Goal: Information Seeking & Learning: Learn about a topic

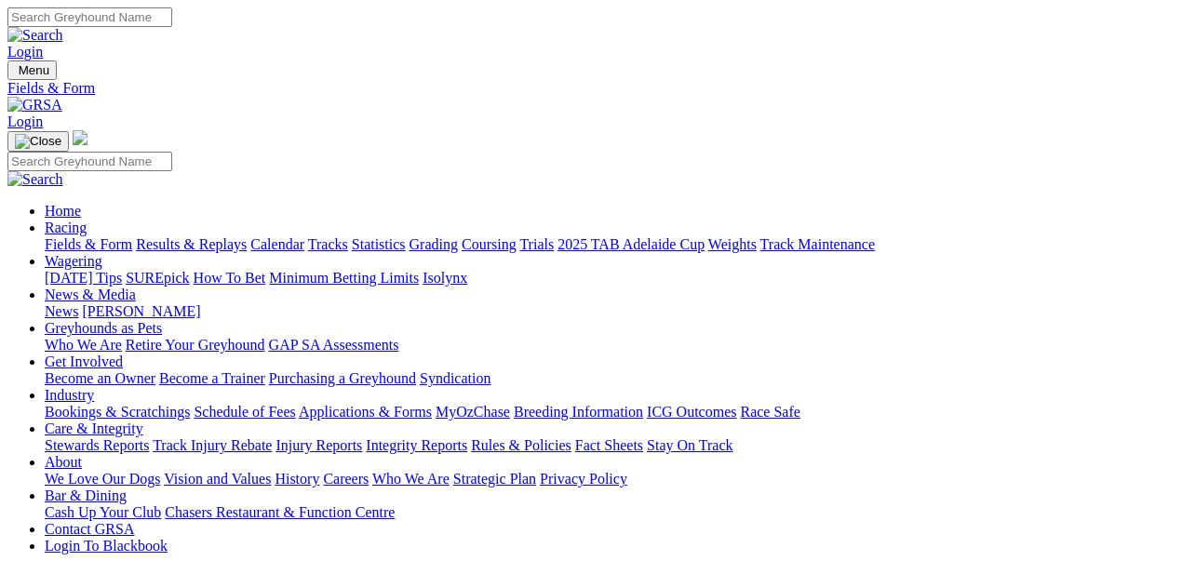
select select "WA"
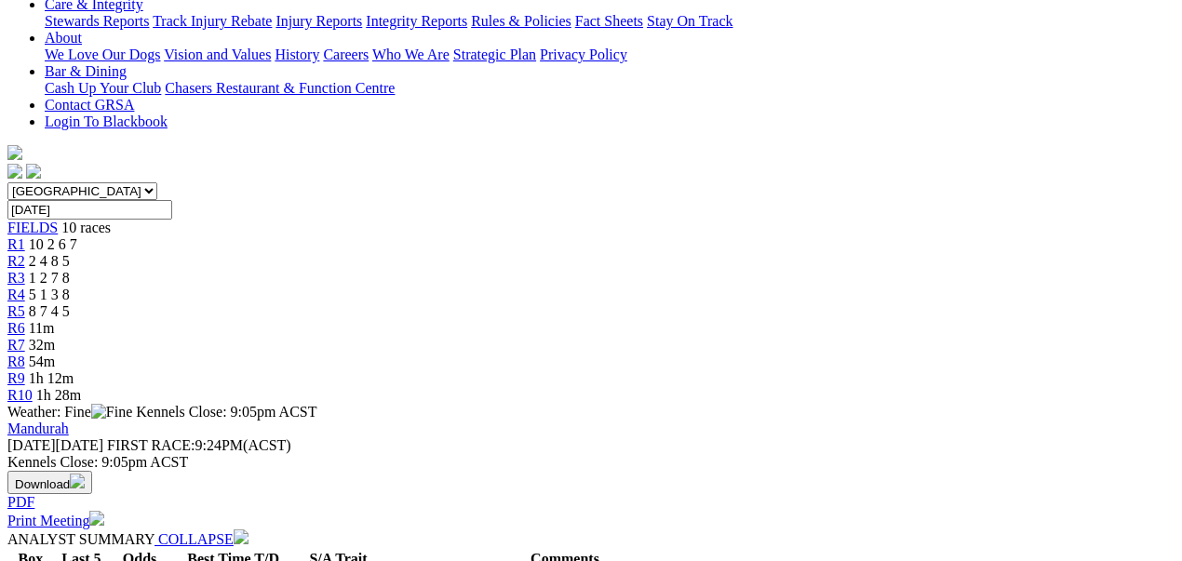
scroll to position [682, 0]
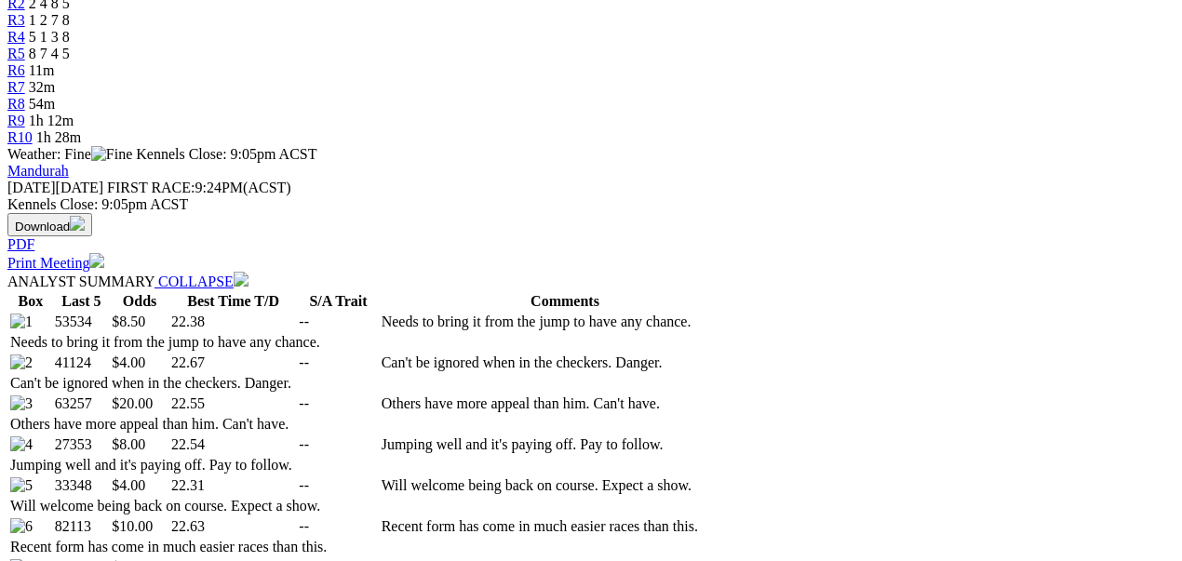
select select "20"
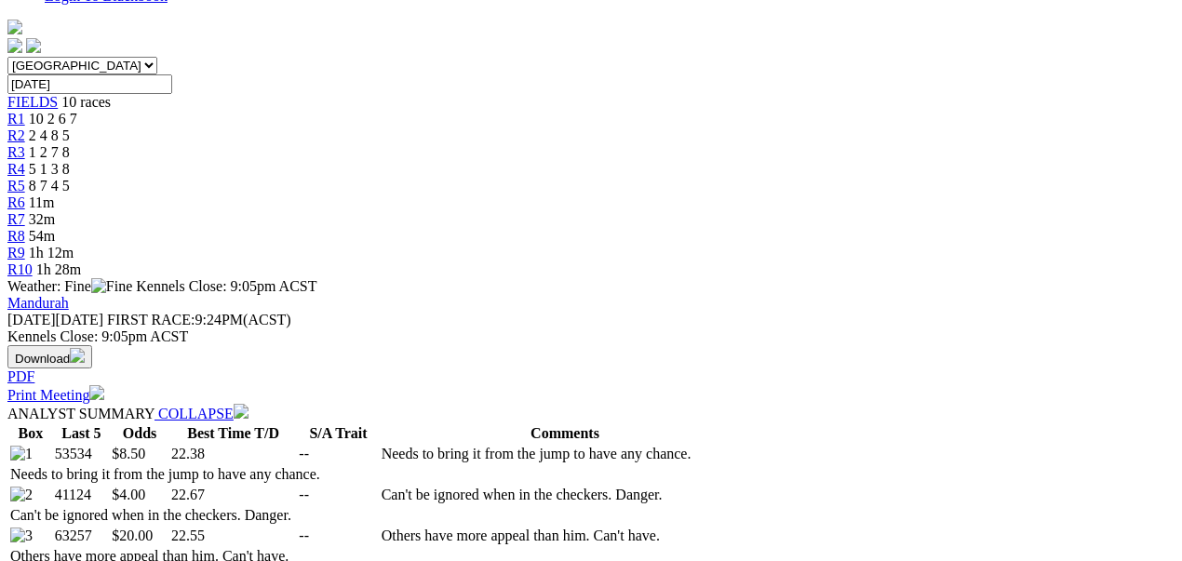
scroll to position [745, 0]
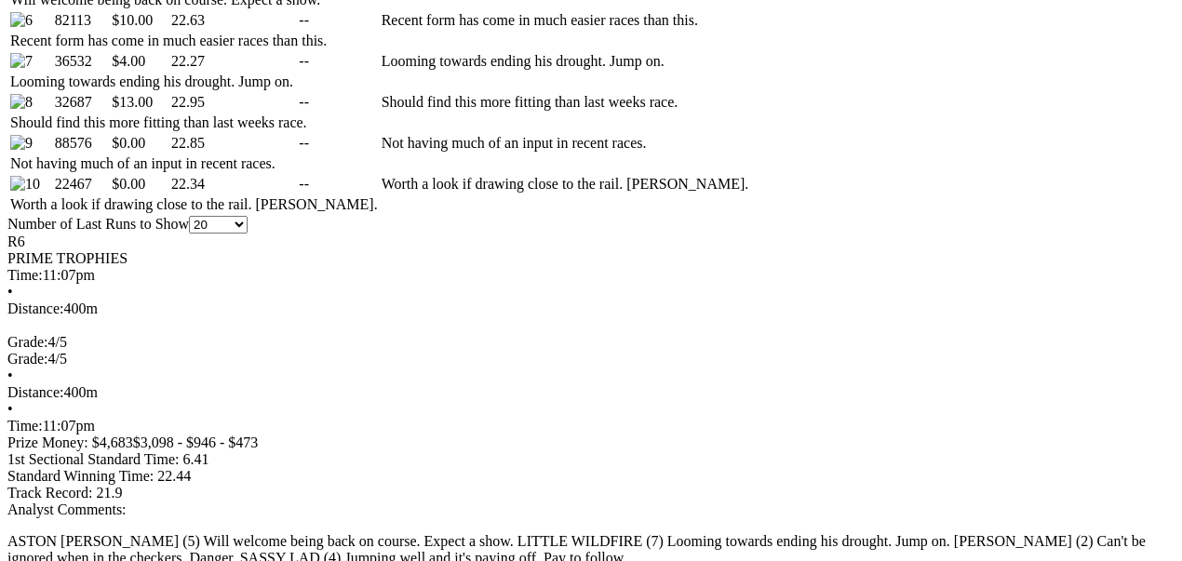
scroll to position [1365, 0]
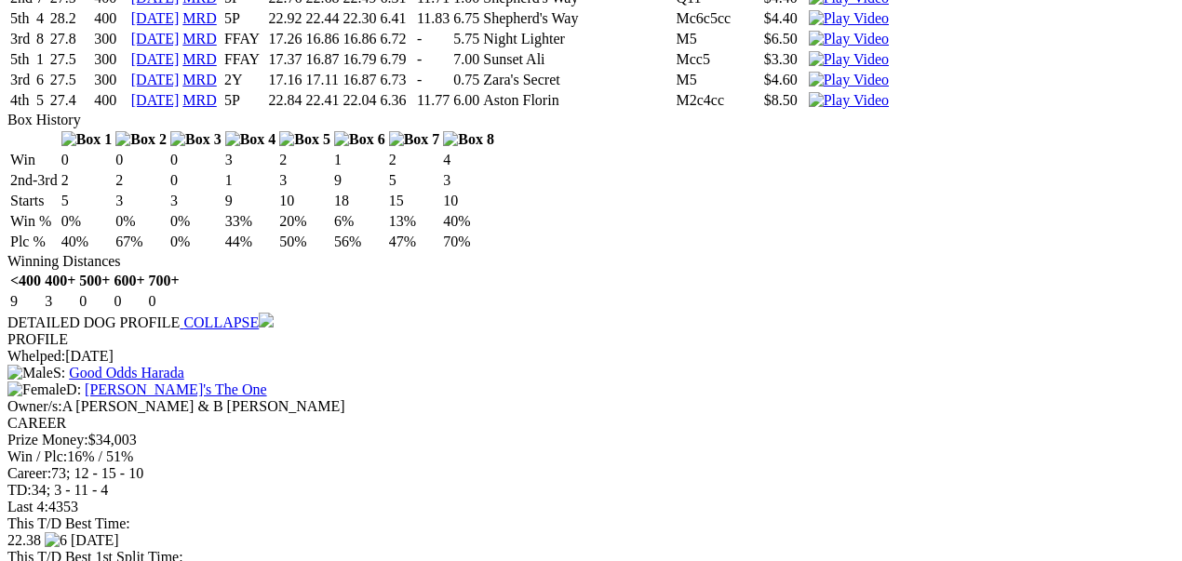
scroll to position [2607, 0]
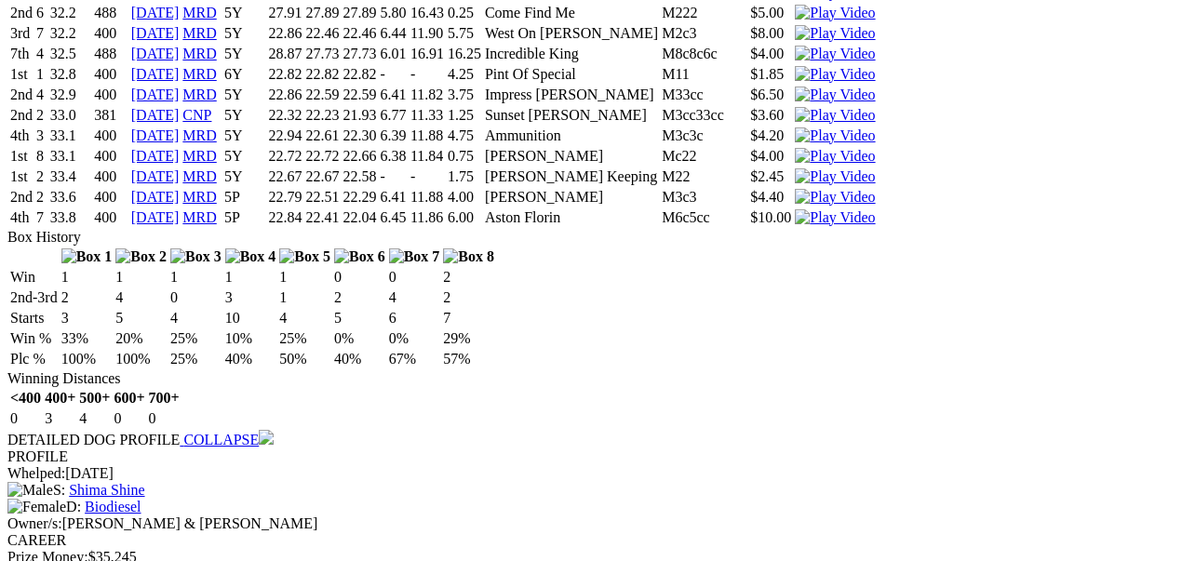
scroll to position [3662, 0]
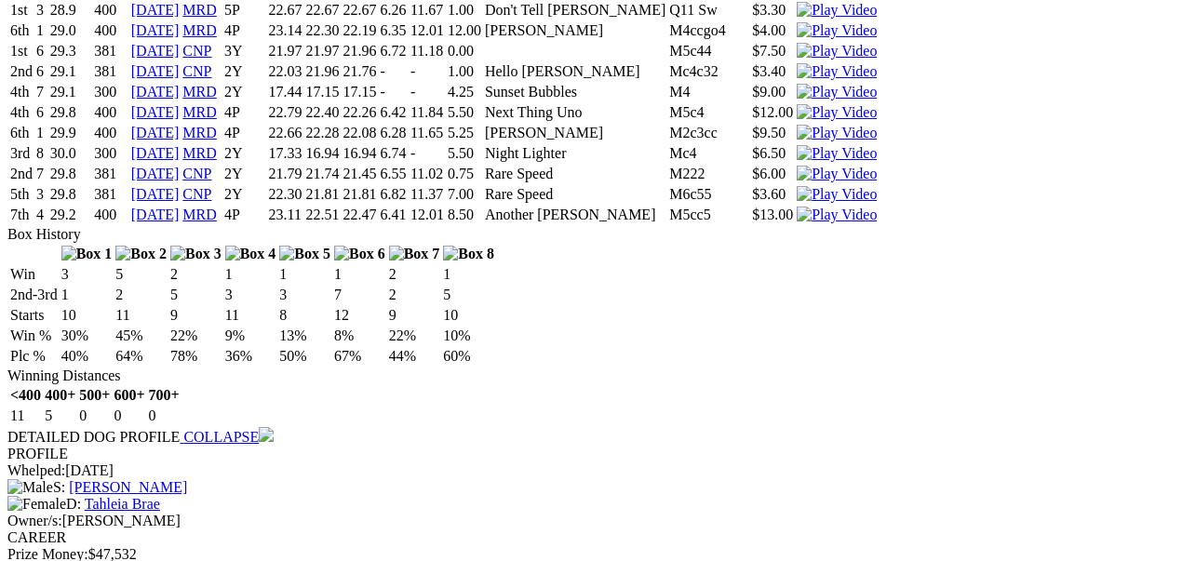
scroll to position [4903, 0]
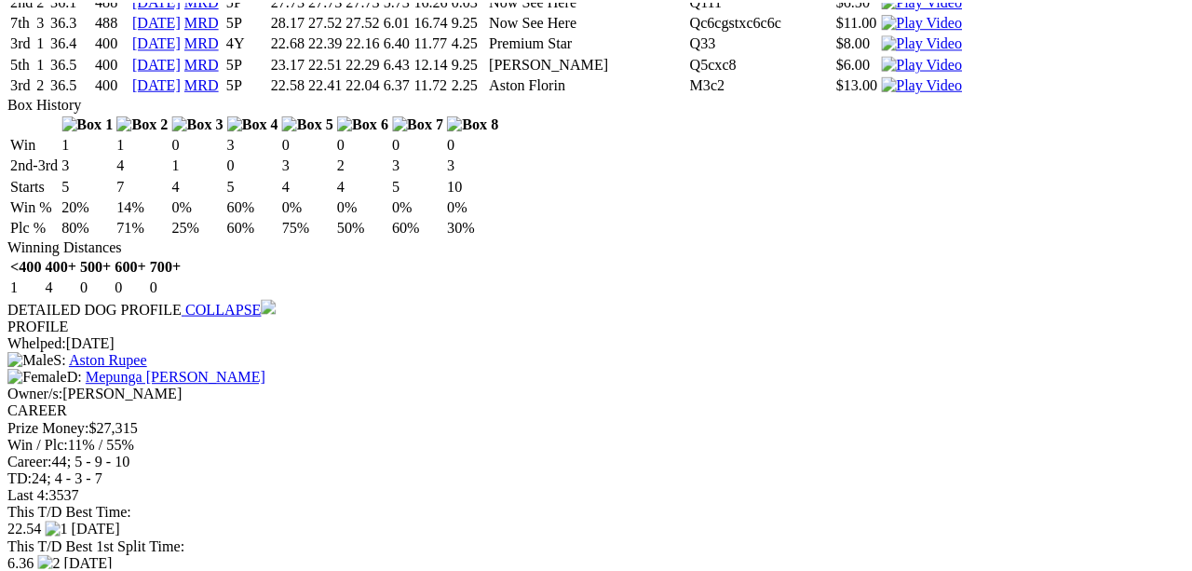
scroll to position [6083, 0]
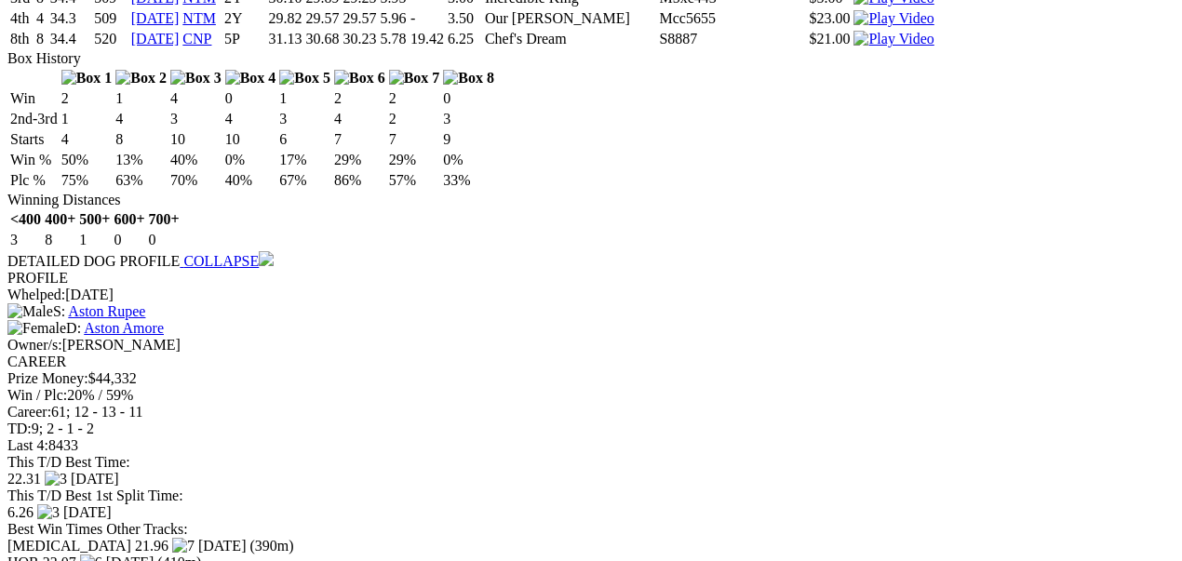
scroll to position [7386, 0]
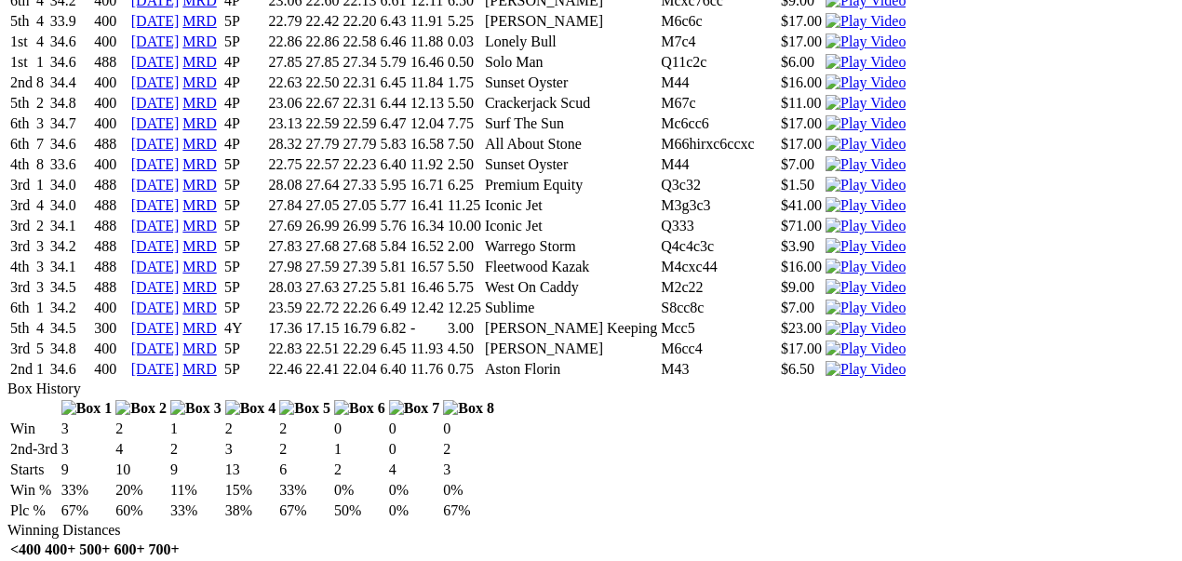
scroll to position [9683, 0]
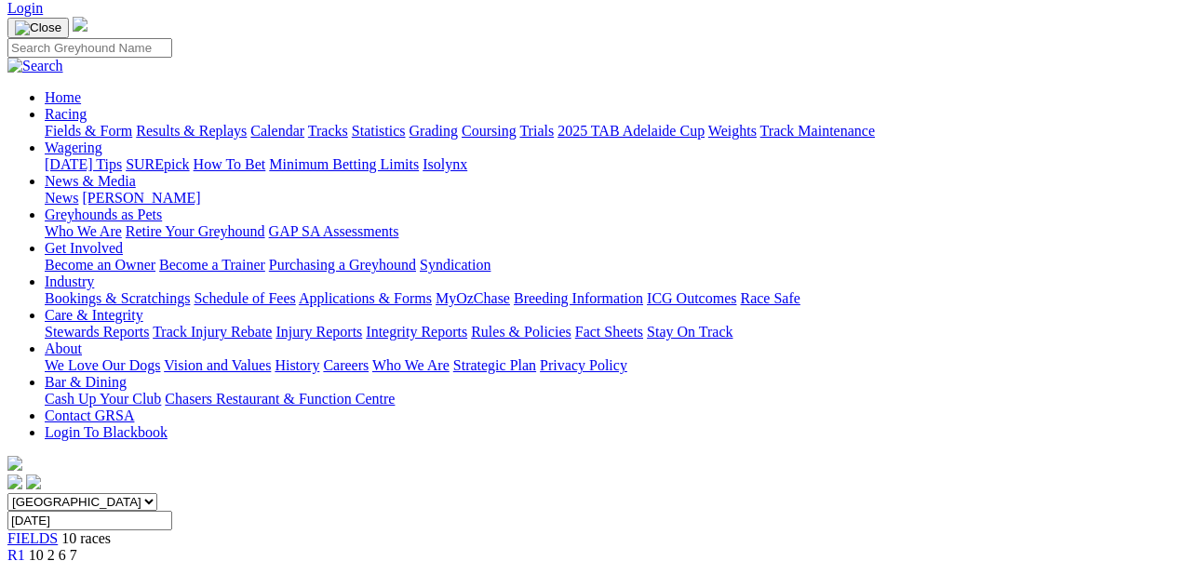
scroll to position [124, 0]
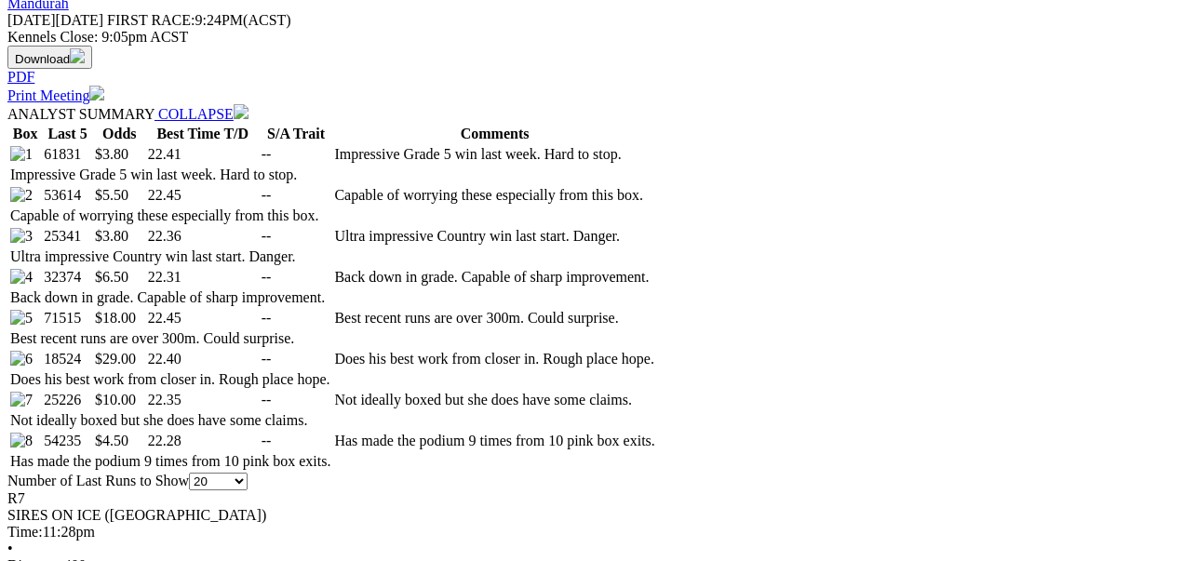
scroll to position [869, 0]
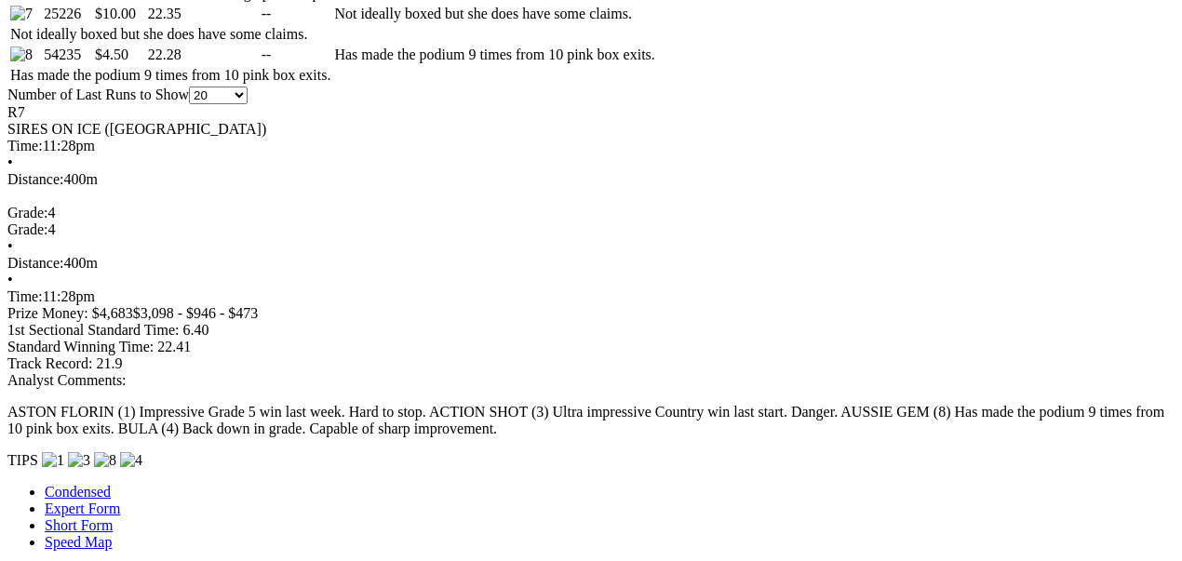
scroll to position [1303, 0]
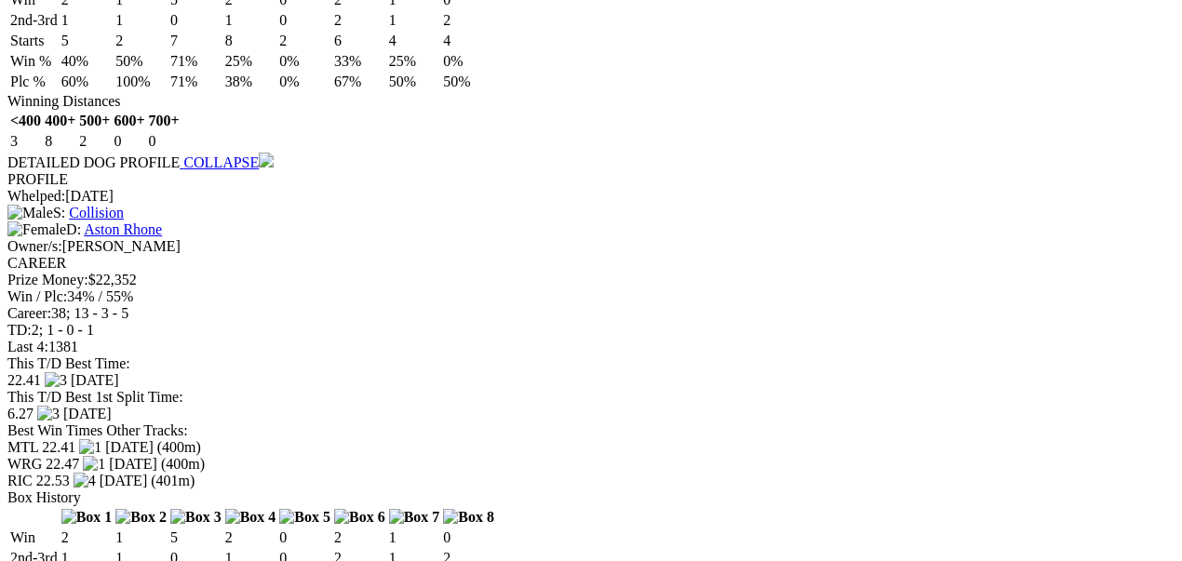
scroll to position [2545, 0]
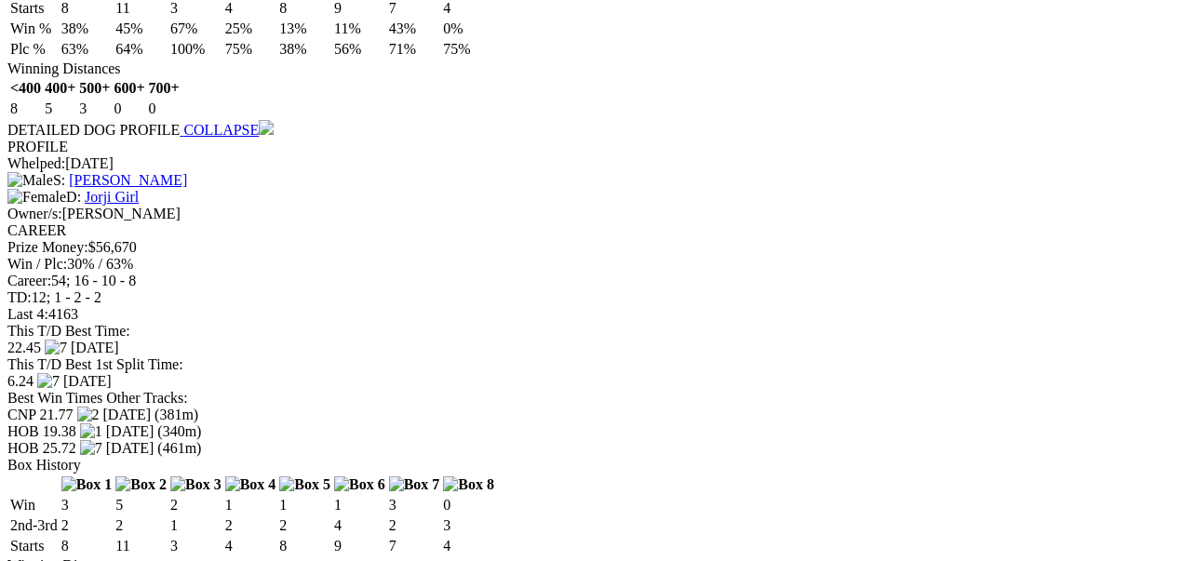
scroll to position [3724, 0]
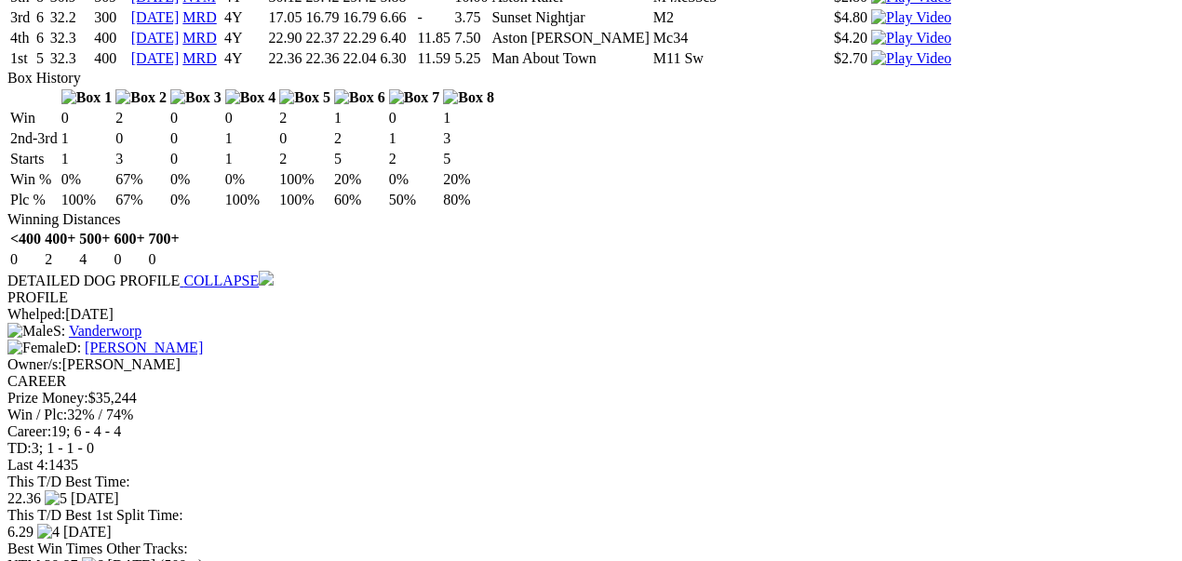
scroll to position [4841, 0]
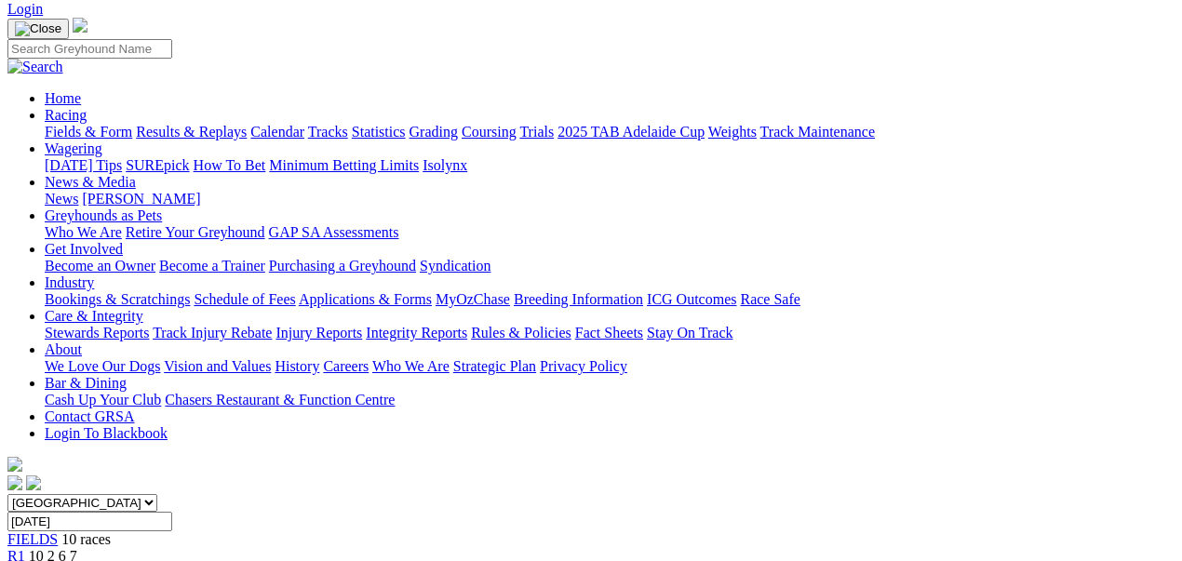
scroll to position [33, 0]
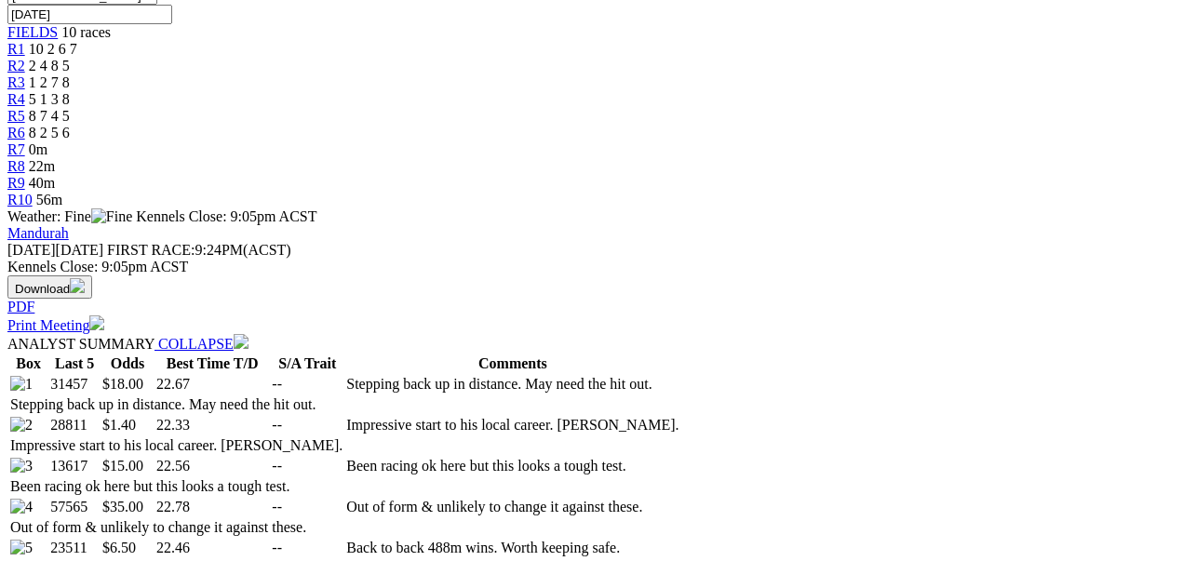
scroll to position [620, 0]
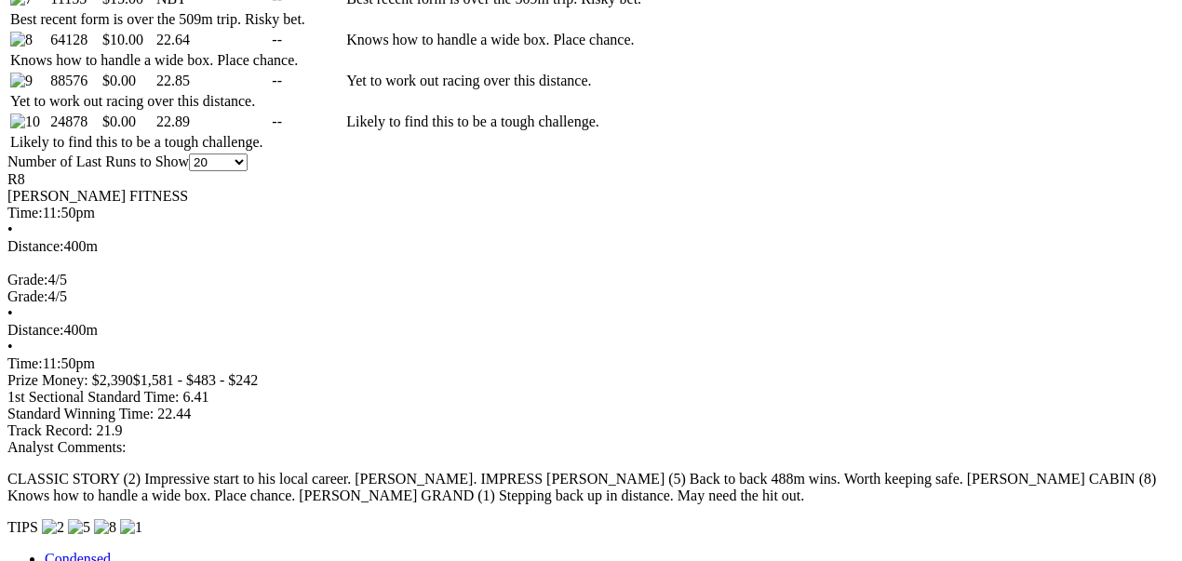
scroll to position [1303, 0]
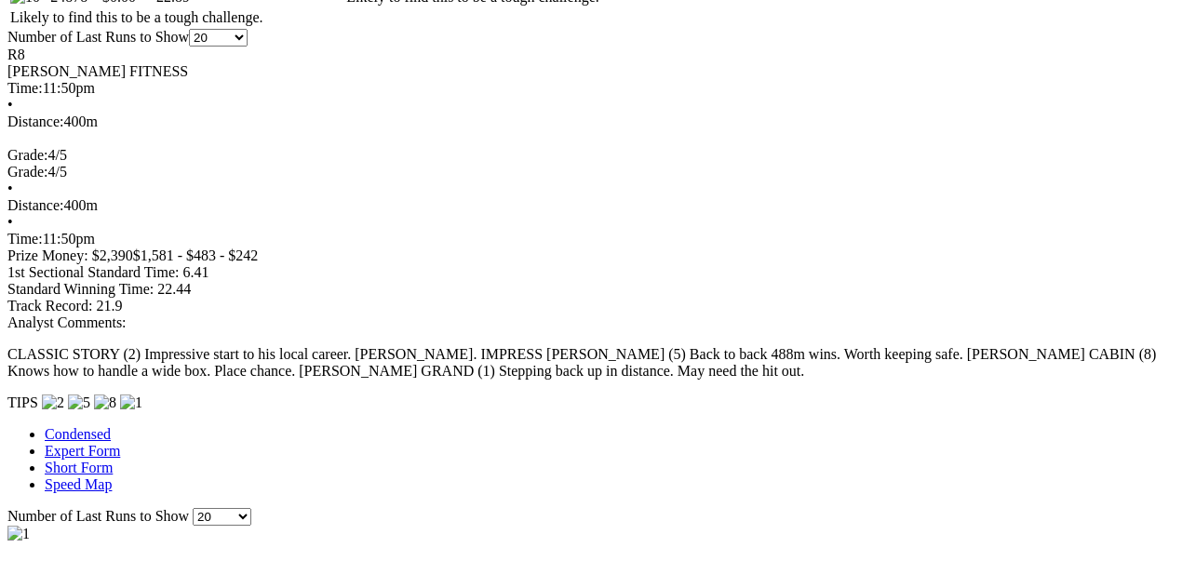
scroll to position [1427, 0]
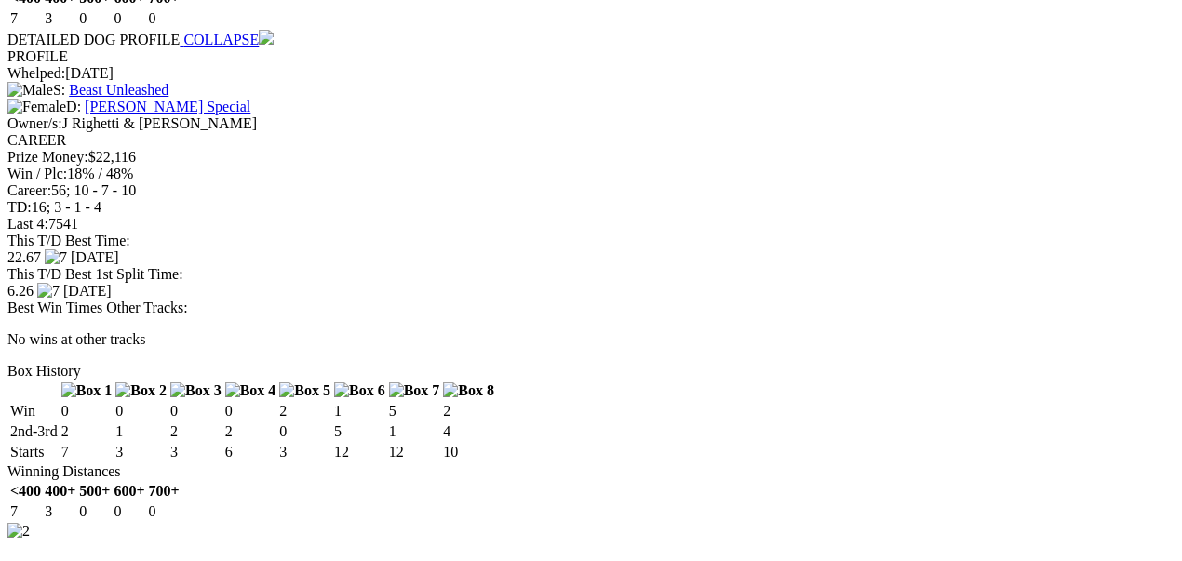
scroll to position [2668, 0]
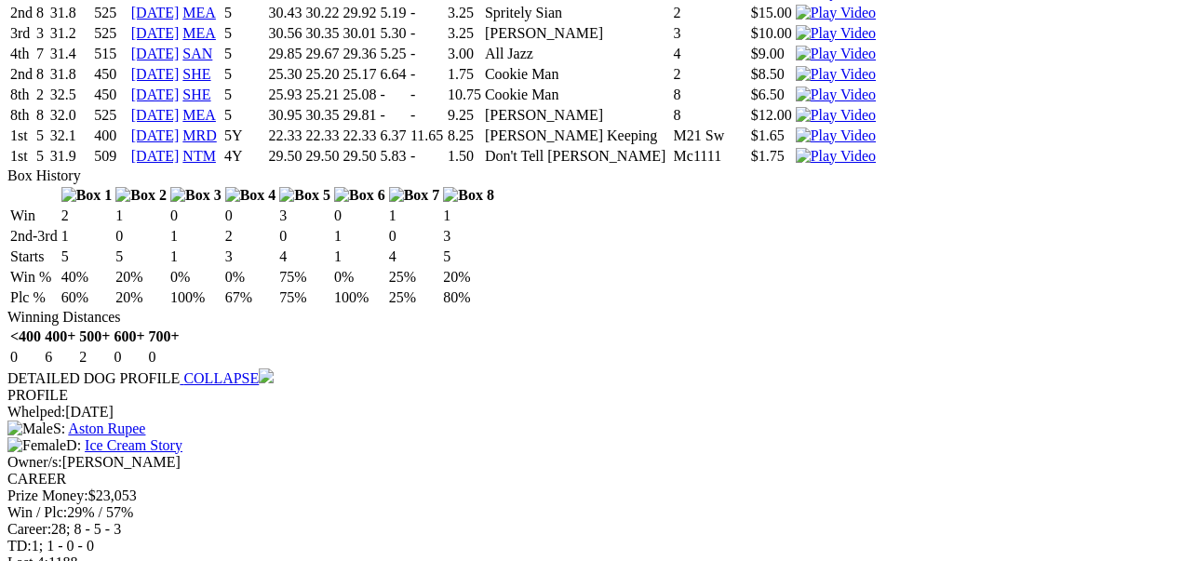
scroll to position [3724, 0]
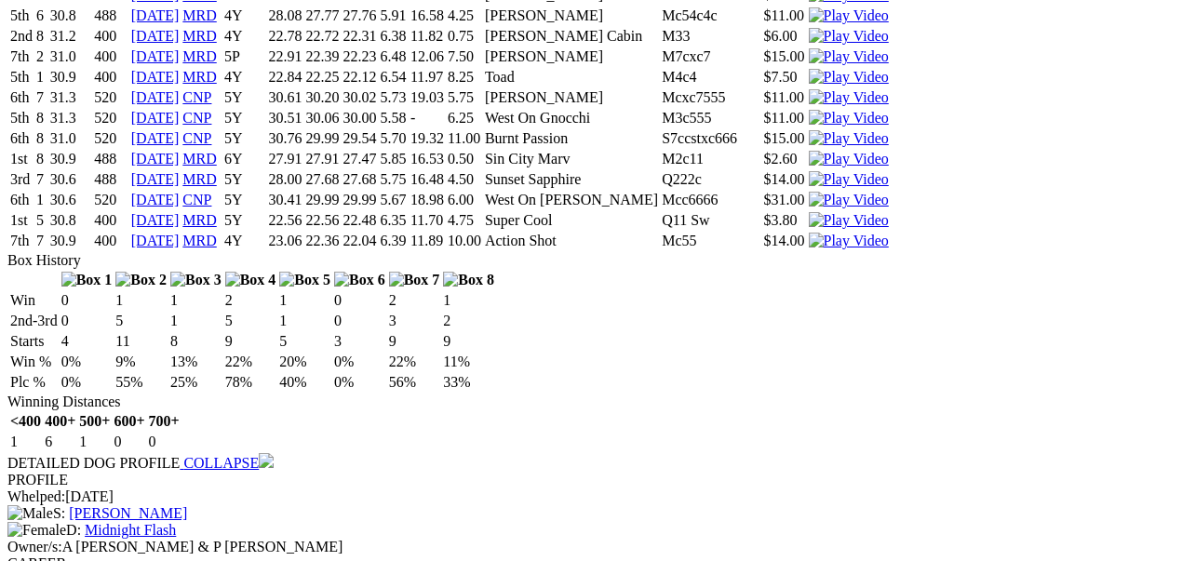
scroll to position [4841, 0]
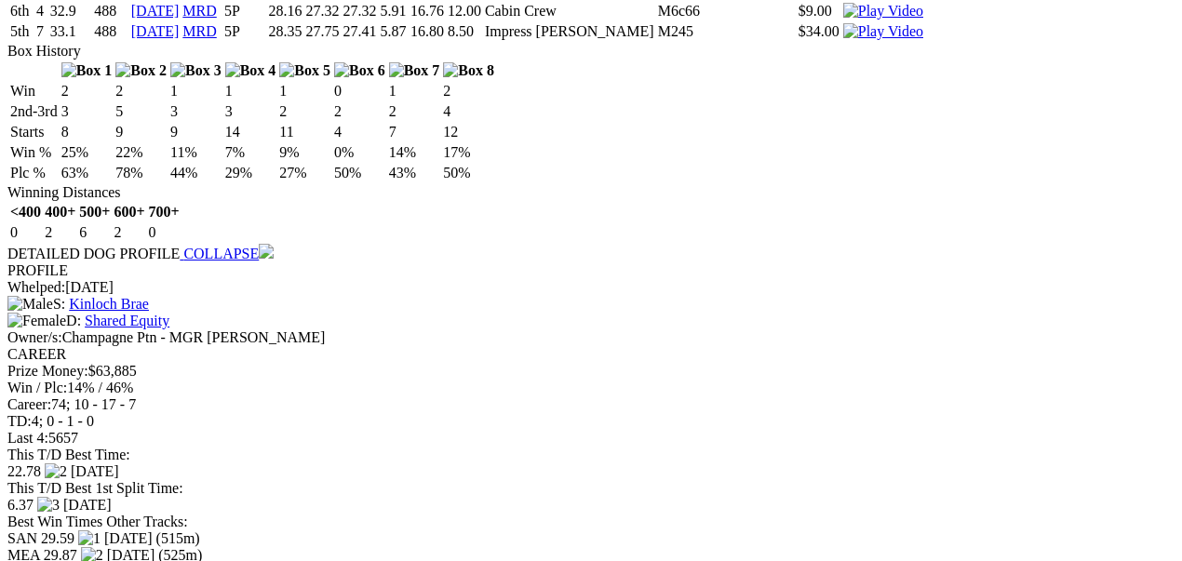
scroll to position [6206, 0]
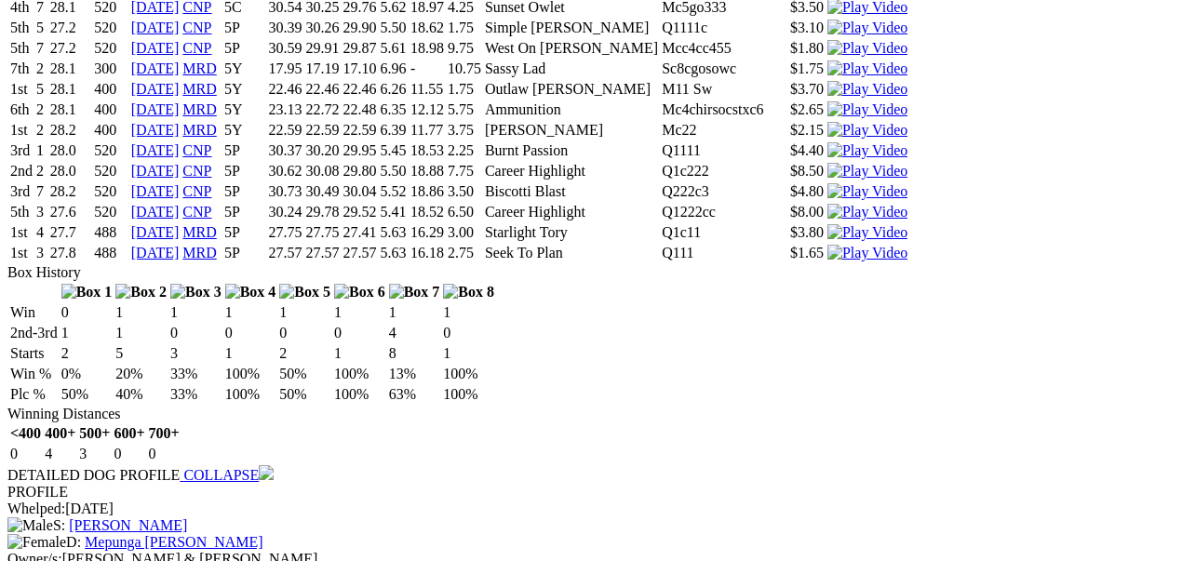
scroll to position [7324, 0]
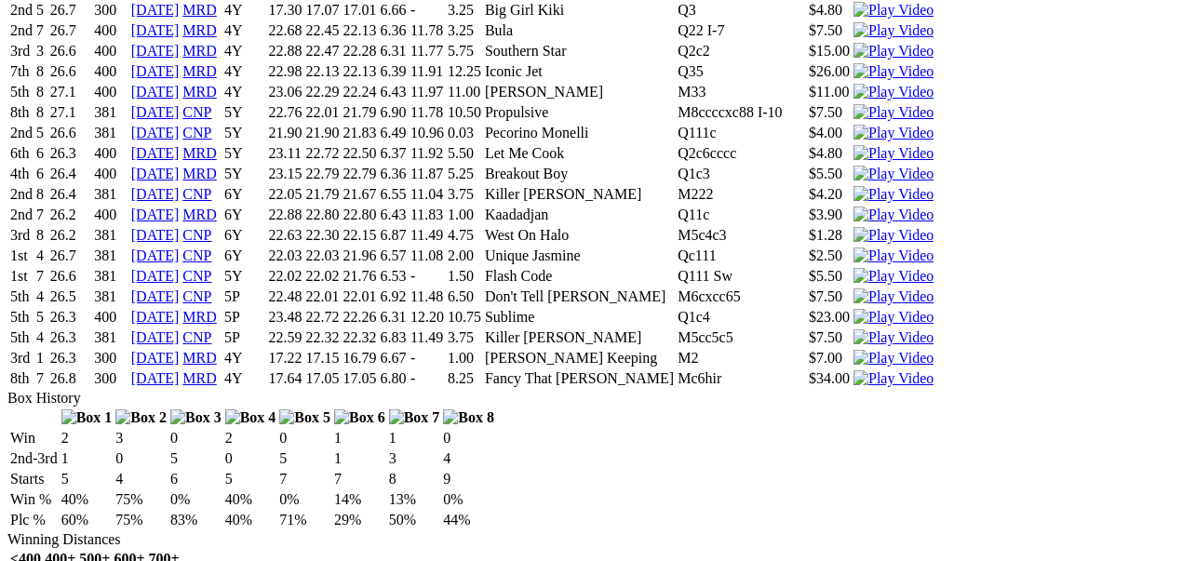
scroll to position [8566, 0]
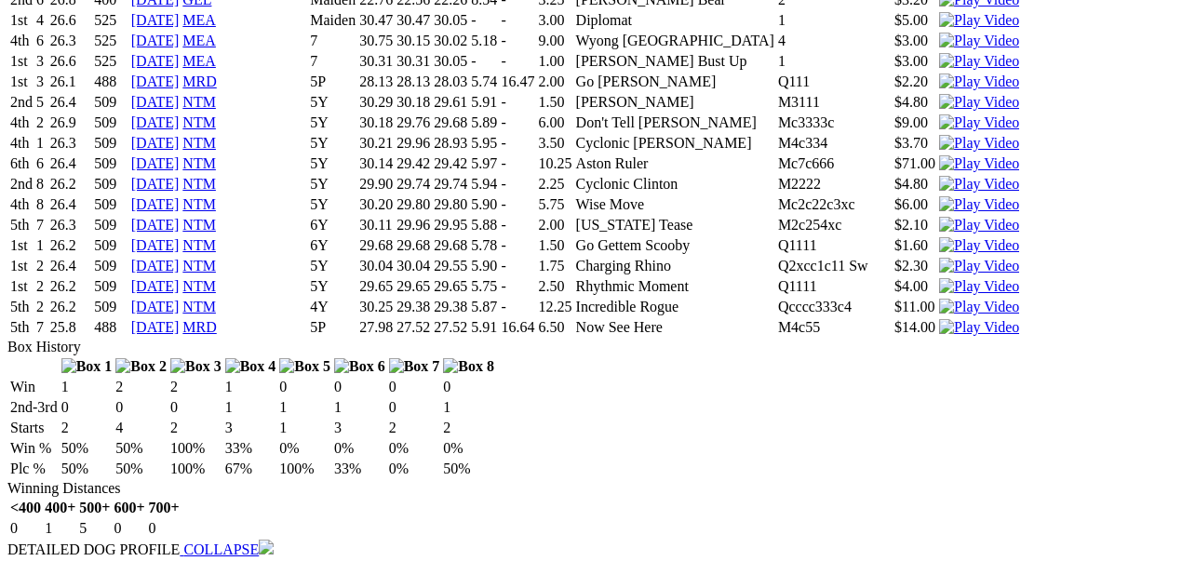
scroll to position [9683, 0]
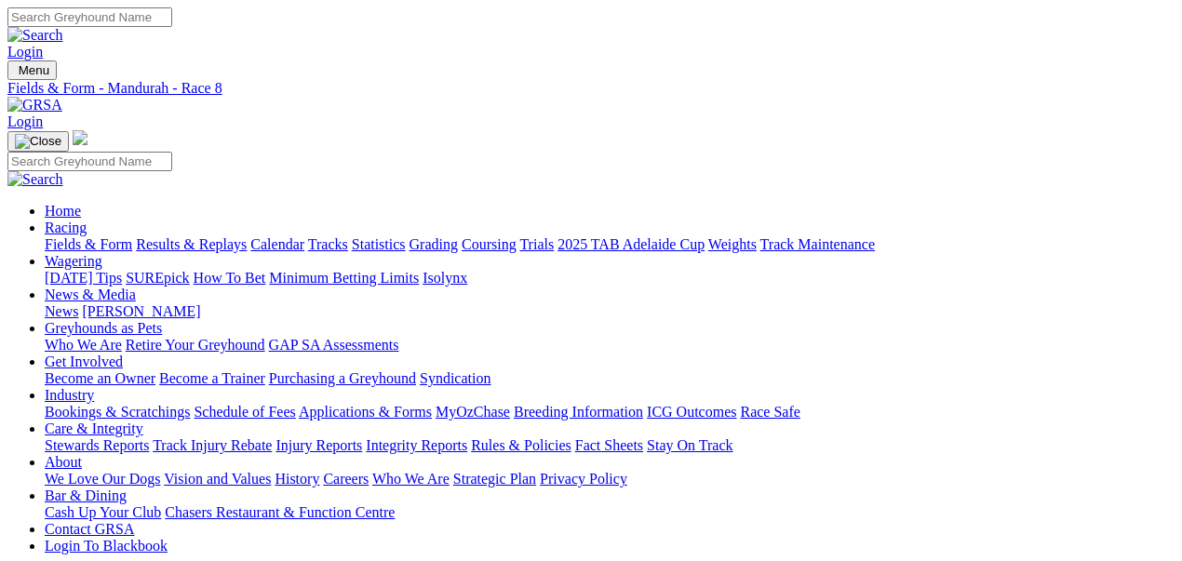
scroll to position [24, 0]
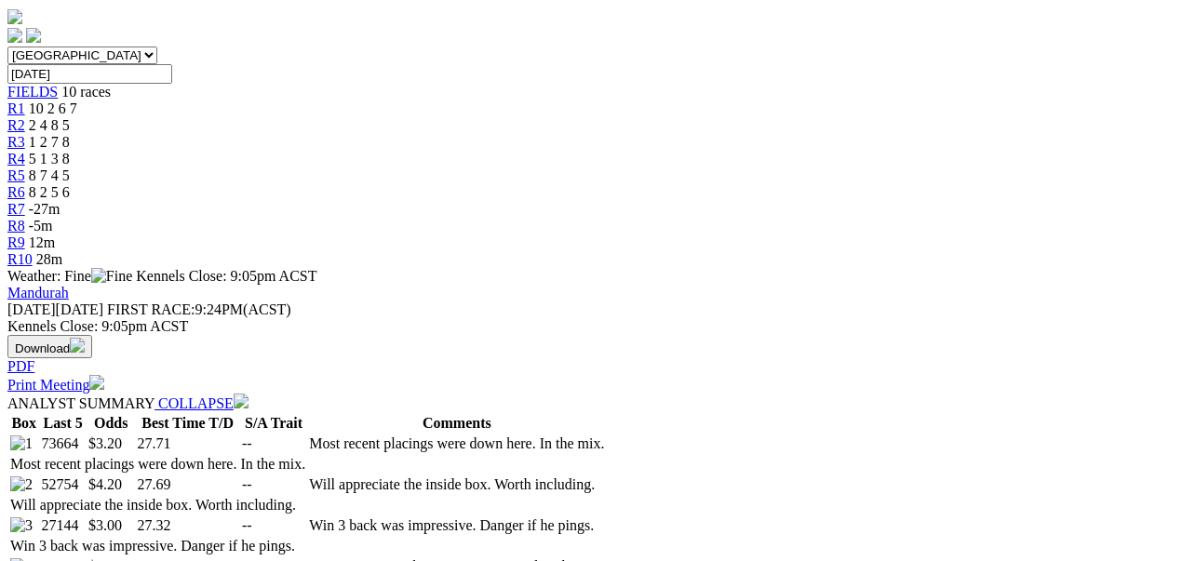
scroll to position [745, 0]
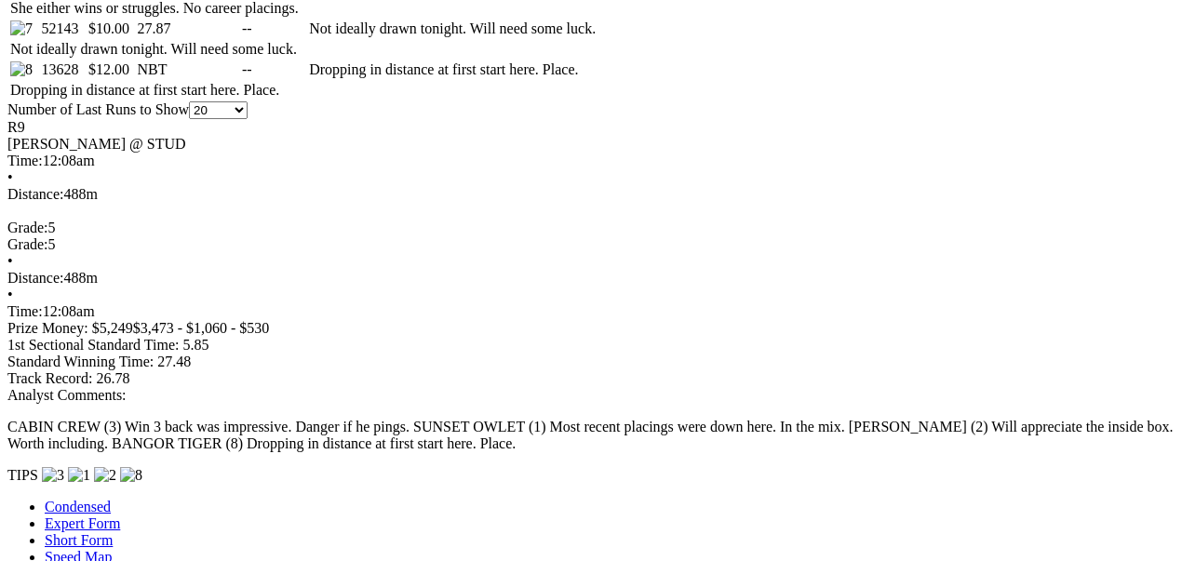
scroll to position [1241, 0]
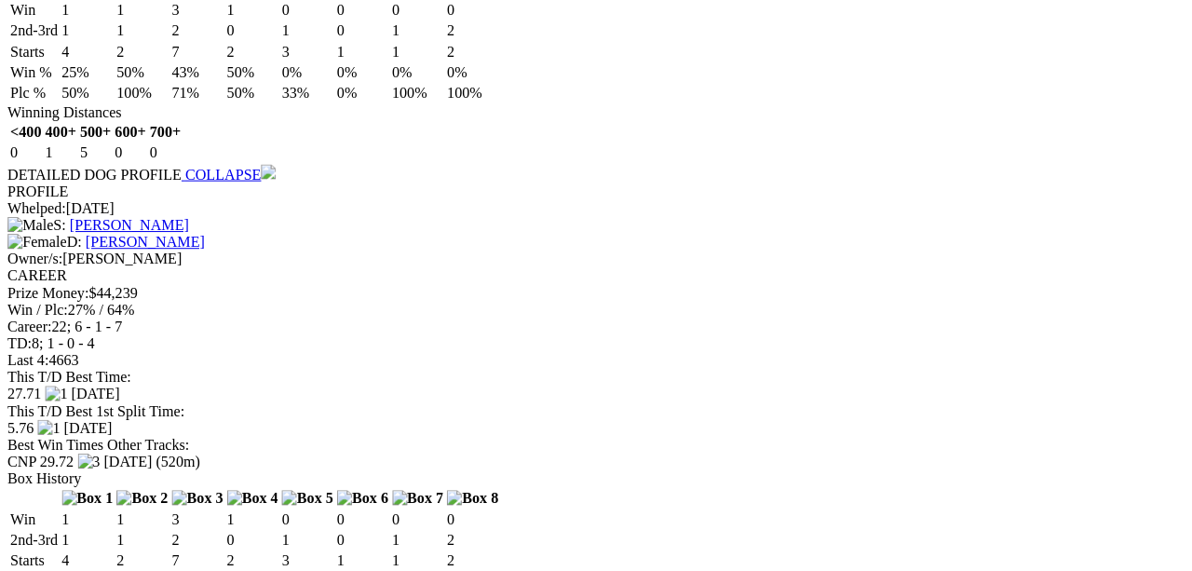
scroll to position [2421, 0]
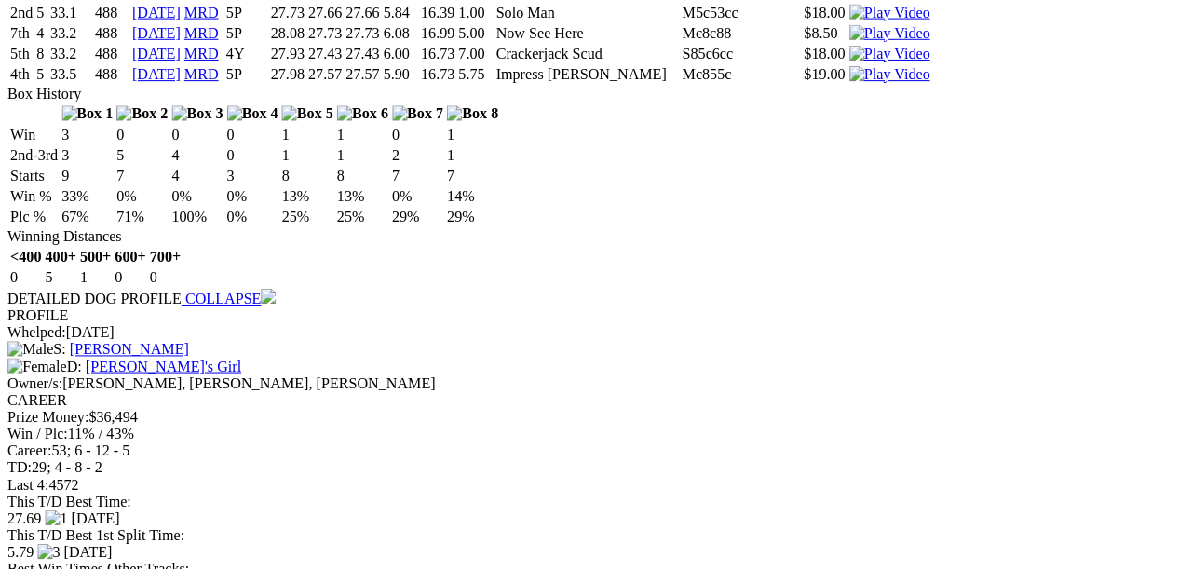
scroll to position [3599, 0]
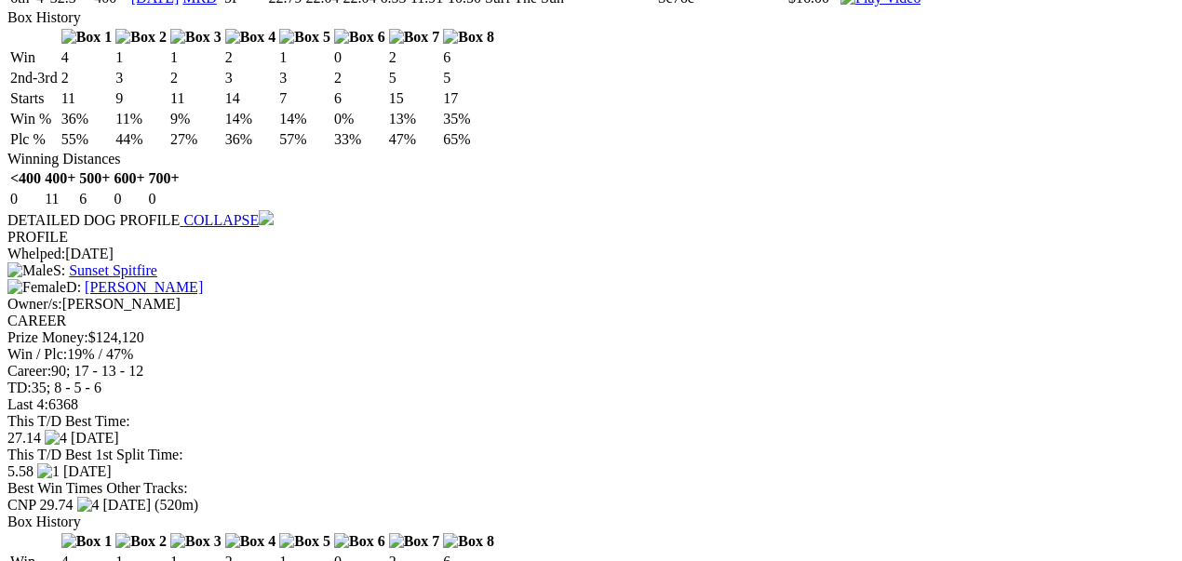
scroll to position [6020, 0]
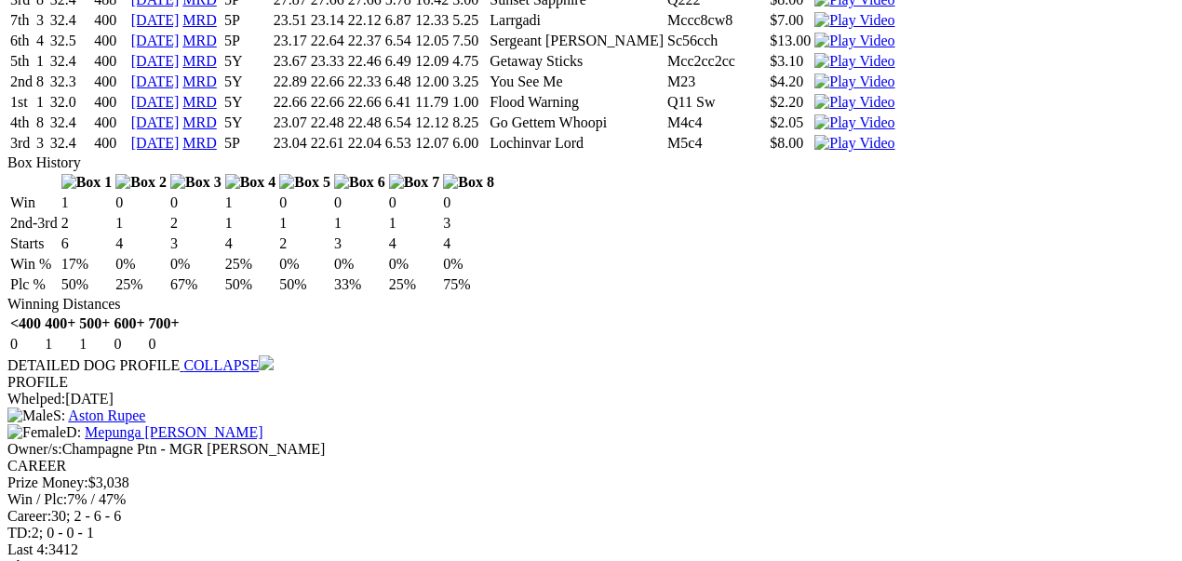
scroll to position [8503, 0]
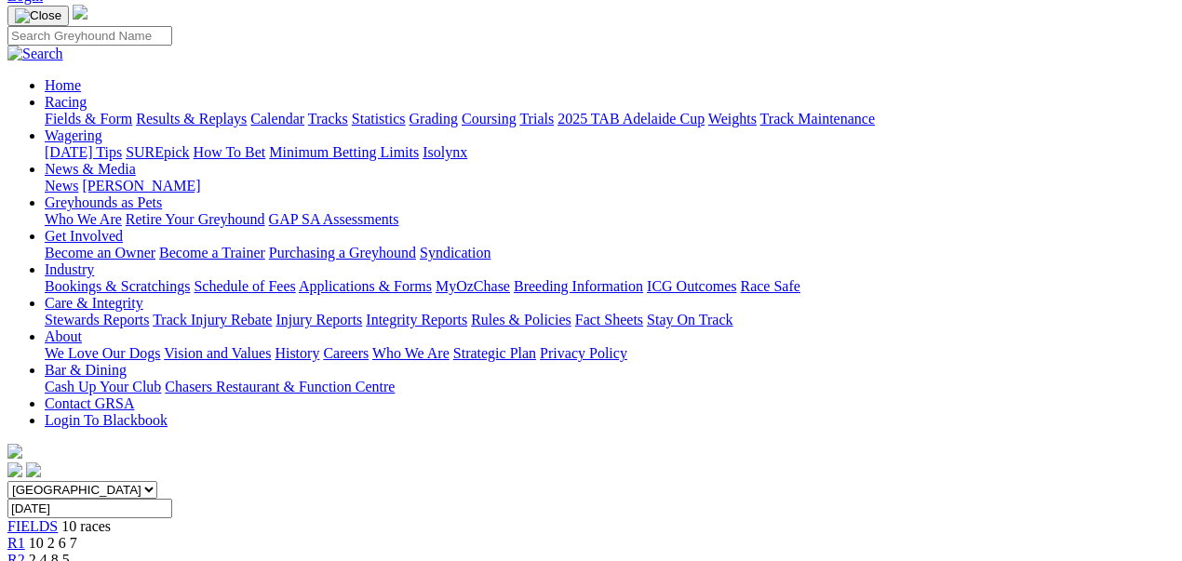
scroll to position [124, 0]
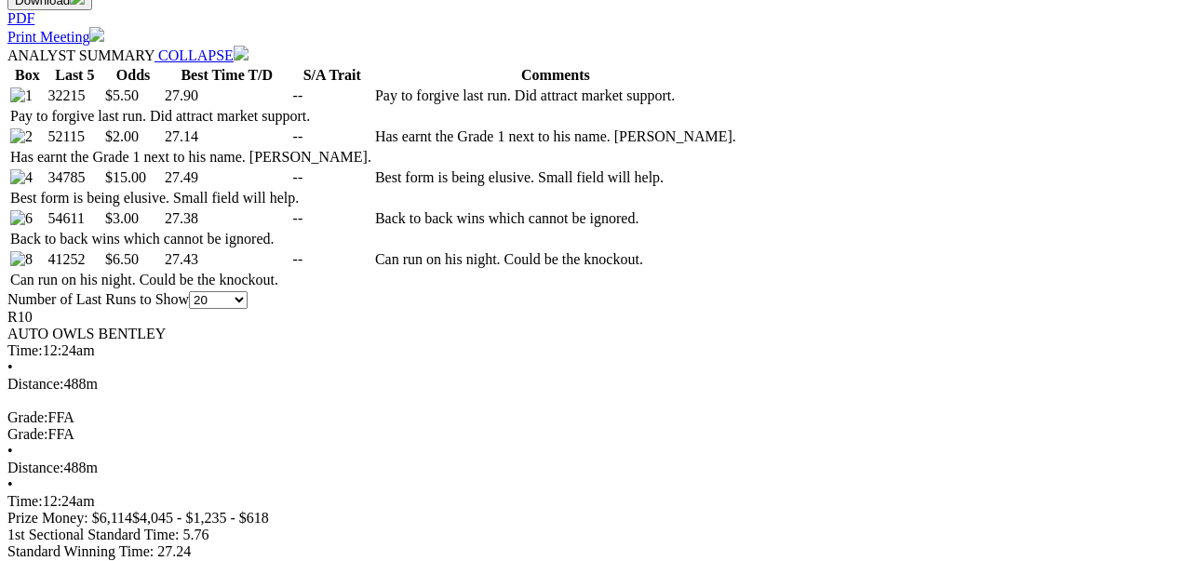
scroll to position [745, 0]
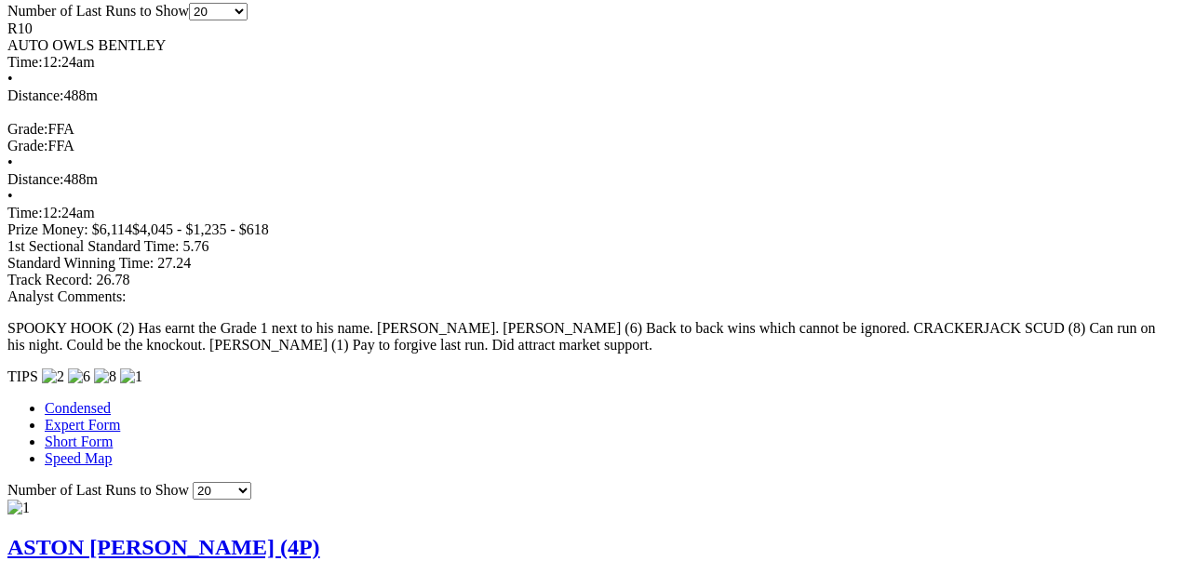
scroll to position [1241, 0]
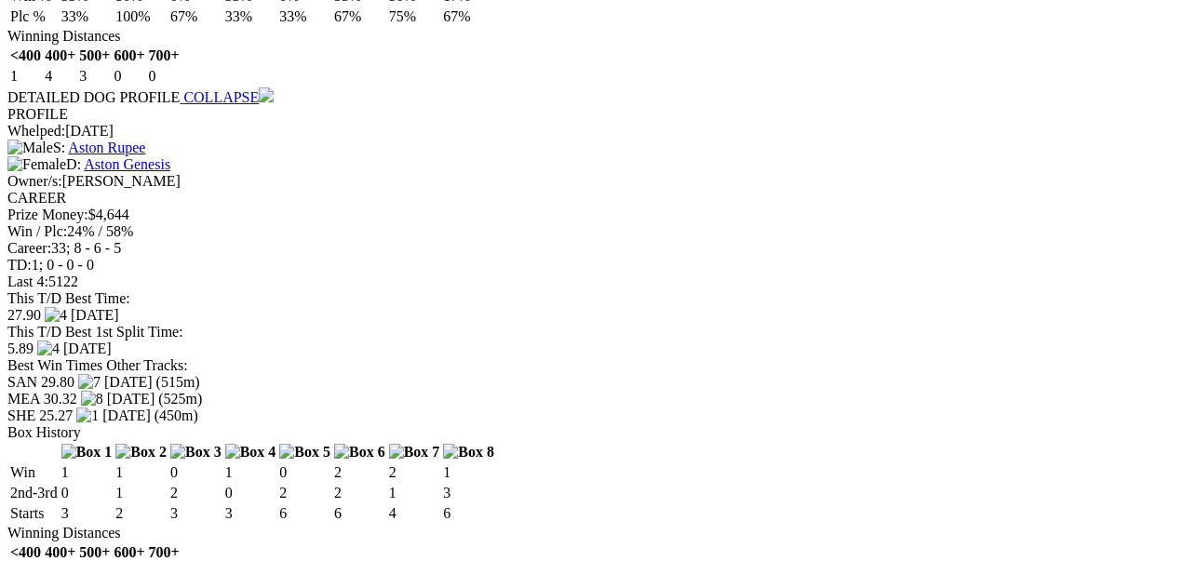
scroll to position [2421, 0]
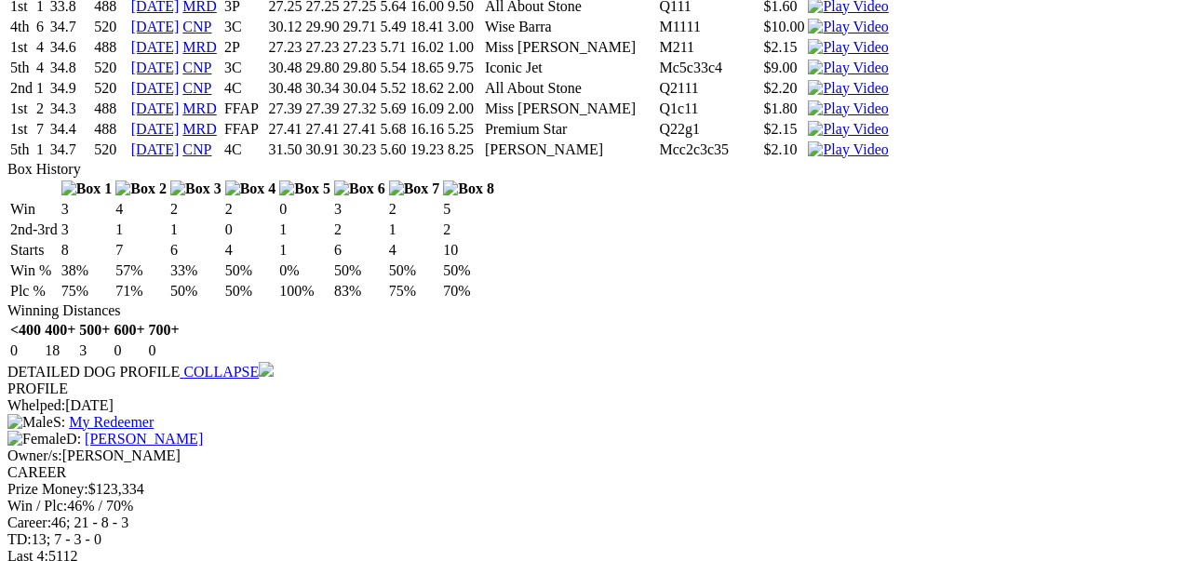
scroll to position [3538, 0]
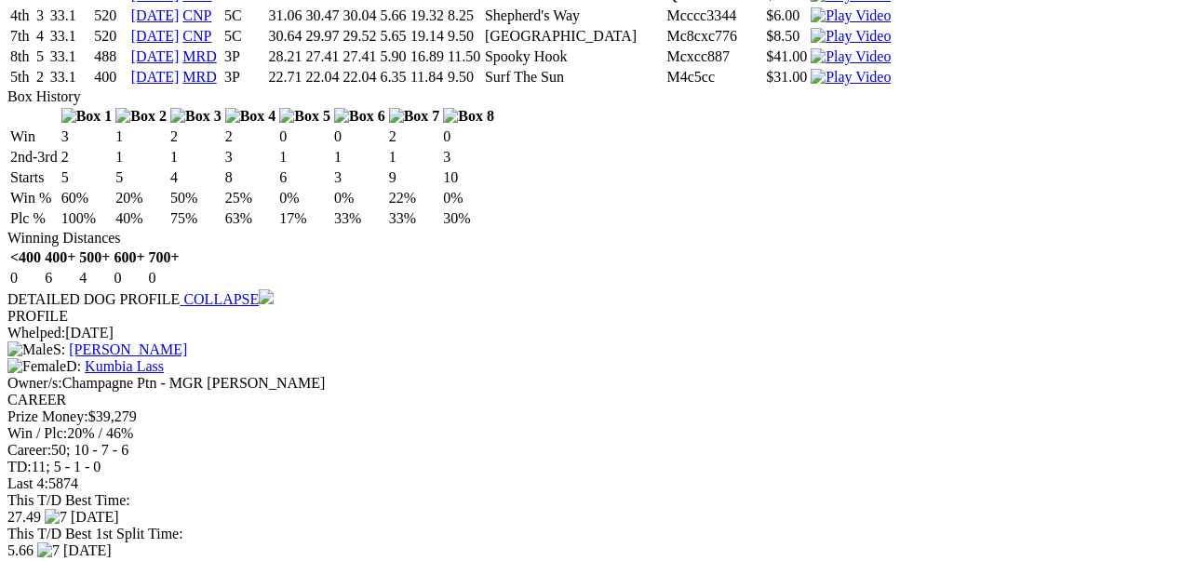
scroll to position [4779, 0]
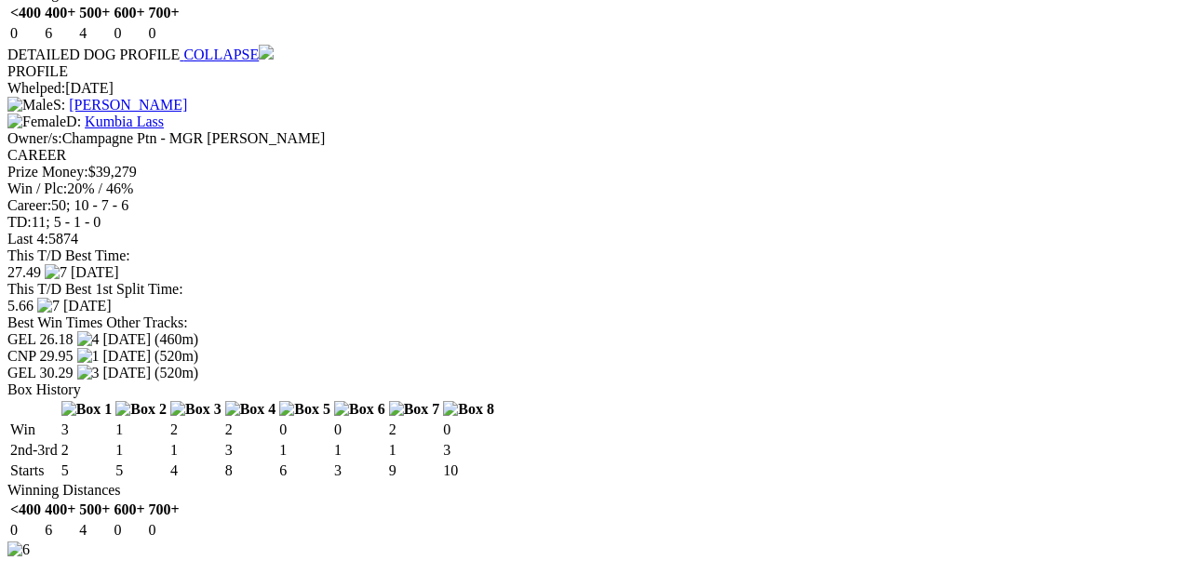
scroll to position [4903, 0]
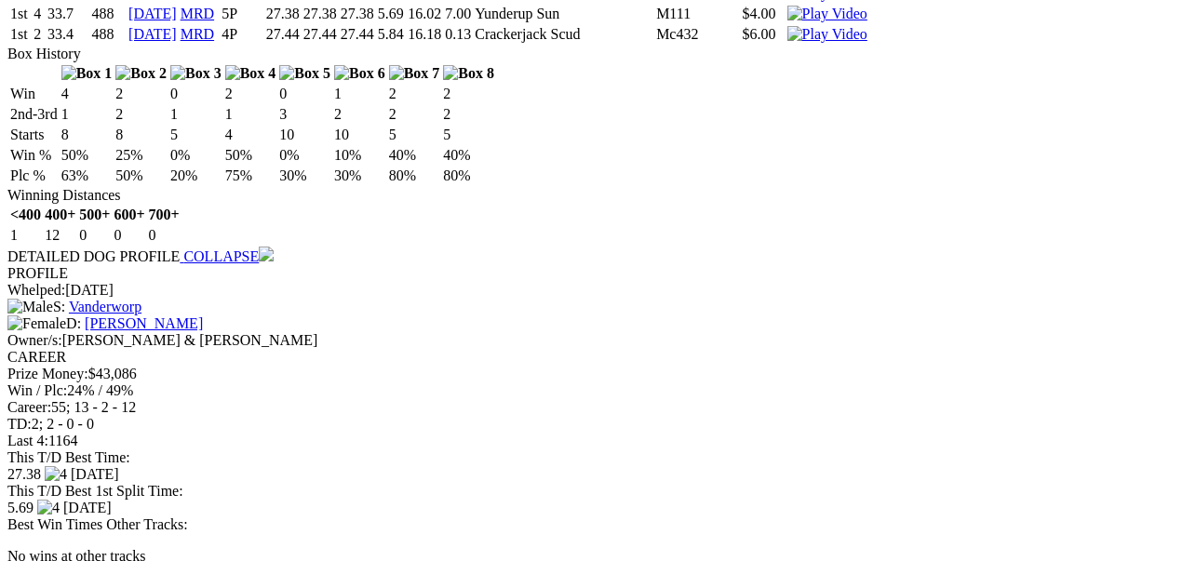
scroll to position [5959, 0]
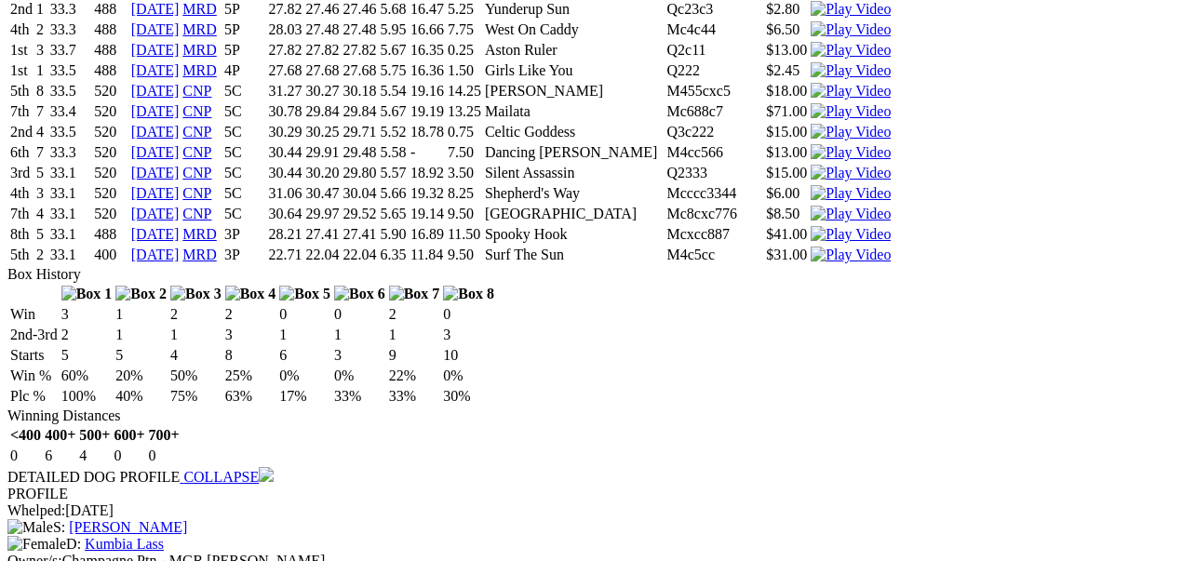
scroll to position [4283, 0]
